Goal: Transaction & Acquisition: Download file/media

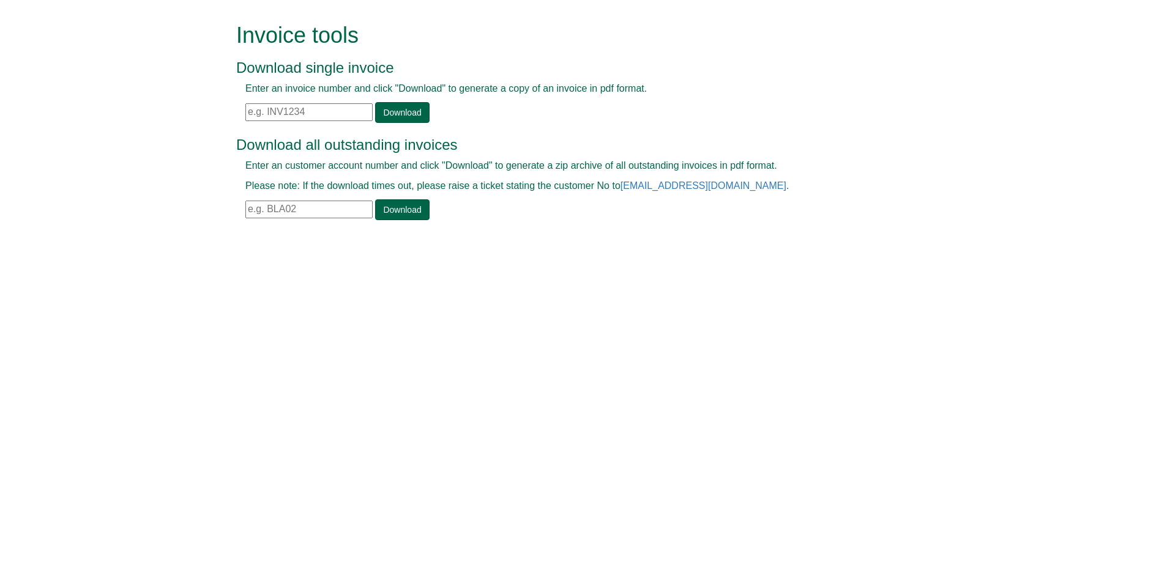
click at [297, 102] on div "Enter an invoice number and click "Download" to generate a copy of an invoice i…" at bounding box center [571, 102] width 670 height 41
click at [303, 112] on input "text" at bounding box center [308, 112] width 127 height 18
paste input "INV1245329"
click at [386, 116] on link "Download" at bounding box center [402, 112] width 54 height 21
drag, startPoint x: 306, startPoint y: 111, endPoint x: 220, endPoint y: 105, distance: 86.5
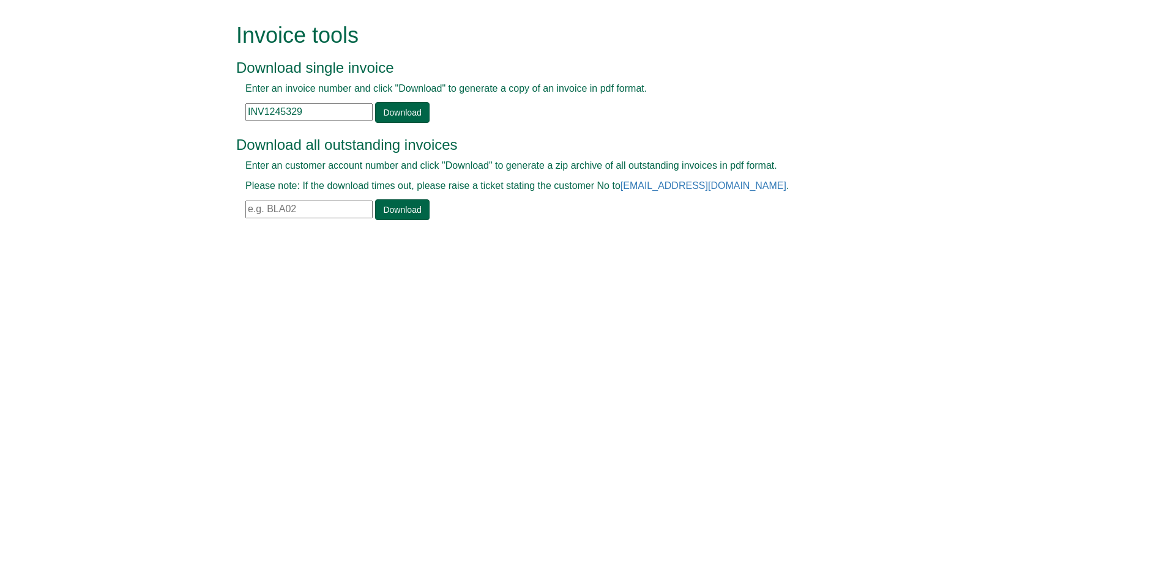
click at [220, 105] on form "Invoice tools Download single invoice Enter an invoice number and click "Downlo…" at bounding box center [585, 123] width 1170 height 246
paste input "From Subject Received Size Categories [PERSON_NAME] FW: Statement for CNOOC Pet…"
type input "I"
type input "INV1212143"
click at [395, 108] on link "Download" at bounding box center [402, 112] width 54 height 21
